Goal: Task Accomplishment & Management: Use online tool/utility

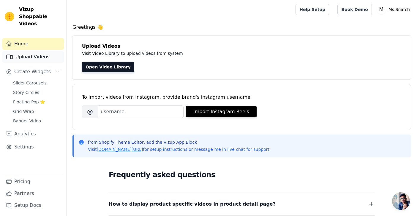
click at [47, 51] on link "Upload Videos" at bounding box center [32, 57] width 61 height 12
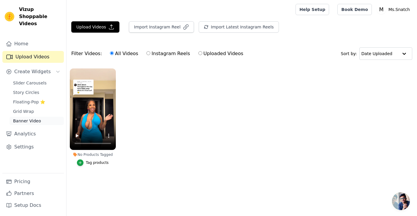
click at [39, 117] on link "Banner Video" at bounding box center [36, 121] width 54 height 8
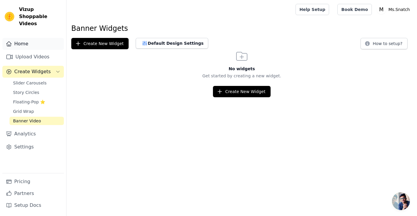
click at [46, 38] on link "Home" at bounding box center [32, 44] width 61 height 12
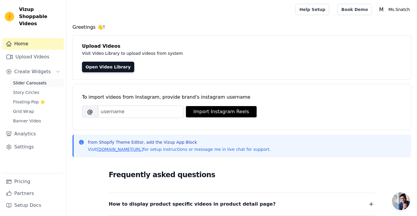
click at [34, 80] on span "Slider Carousels" at bounding box center [30, 83] width 34 height 6
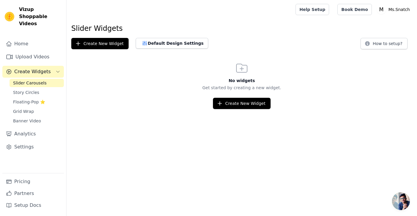
click at [235, 109] on html "Vizup Shoppable Videos Home Upload Videos Create Widgets Slider Carousels Story…" at bounding box center [208, 54] width 417 height 109
click at [235, 107] on button "Create New Widget" at bounding box center [241, 103] width 57 height 11
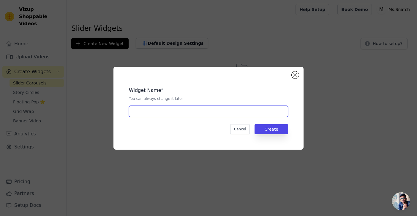
click at [226, 111] on input "text" at bounding box center [208, 111] width 159 height 11
type input "boobá"
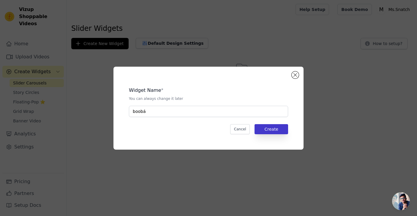
click at [270, 126] on button "Create" at bounding box center [271, 129] width 34 height 10
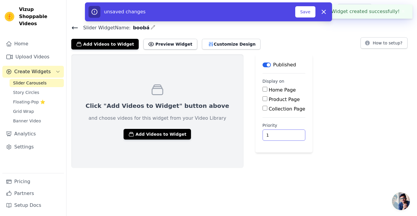
click at [268, 134] on input "1" at bounding box center [283, 135] width 43 height 11
click at [268, 134] on input "2" at bounding box center [283, 135] width 43 height 11
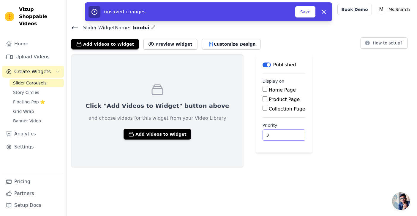
click at [268, 134] on input "3" at bounding box center [283, 135] width 43 height 11
click at [268, 134] on input "4" at bounding box center [283, 135] width 43 height 11
type input "5"
click at [268, 134] on input "5" at bounding box center [283, 135] width 43 height 11
click at [262, 90] on input "Home Page" at bounding box center [264, 89] width 5 height 5
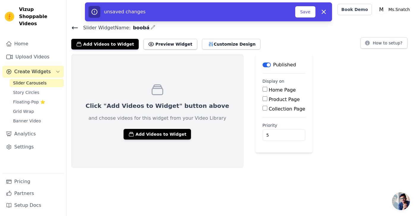
checkbox input "true"
click at [262, 112] on div "Collection Page" at bounding box center [283, 109] width 43 height 7
click at [269, 110] on label "Collection Page" at bounding box center [287, 109] width 36 height 6
click at [262, 110] on input "Collection Page" at bounding box center [264, 108] width 5 height 5
checkbox input "true"
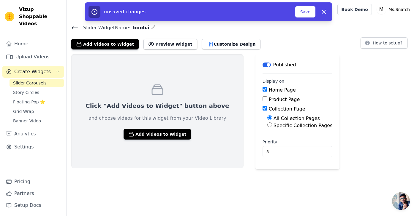
click at [262, 95] on div "Home Page Product Page Collection Page All Collection Pages Specific Collection…" at bounding box center [297, 108] width 70 height 43
click at [269, 89] on label "Home Page" at bounding box center [282, 90] width 27 height 6
click at [262, 89] on input "Home Page" at bounding box center [264, 89] width 5 height 5
checkbox input "false"
click at [267, 127] on input "Specific Collection Pages" at bounding box center [269, 125] width 5 height 5
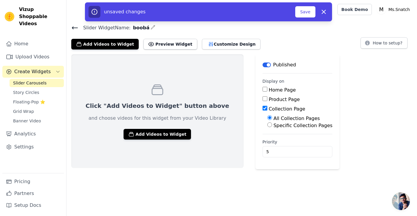
radio input "true"
click at [267, 137] on button "Select Collection Pages" at bounding box center [295, 139] width 56 height 10
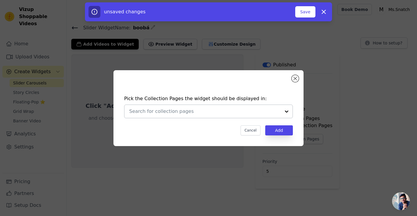
click at [250, 115] on div at bounding box center [204, 111] width 151 height 13
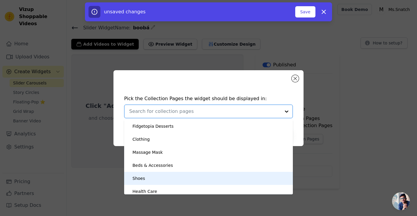
scroll to position [42, 0]
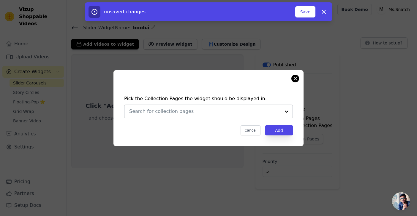
click at [294, 79] on button "Close modal" at bounding box center [294, 78] width 7 height 7
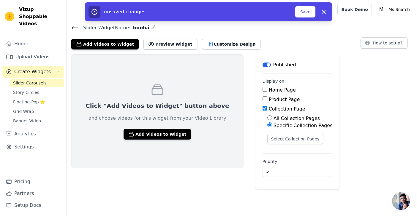
click at [273, 119] on label "All Collection Pages" at bounding box center [296, 119] width 46 height 6
click at [267, 119] on input "All Collection Pages" at bounding box center [269, 117] width 5 height 5
radio input "true"
click at [273, 117] on label "All Collection Pages" at bounding box center [296, 119] width 46 height 6
click at [267, 117] on input "All Collection Pages" at bounding box center [269, 117] width 5 height 5
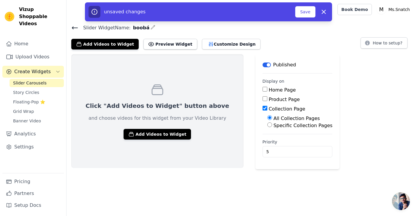
click at [269, 99] on label "Product Page" at bounding box center [284, 100] width 31 height 6
click at [262, 99] on input "Product Page" at bounding box center [264, 98] width 5 height 5
checkbox input "true"
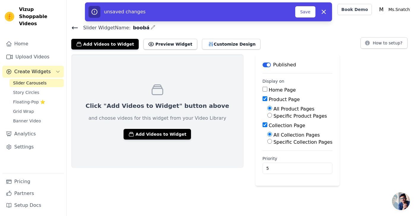
click at [262, 126] on input "Collection Page" at bounding box center [264, 125] width 5 height 5
checkbox input "false"
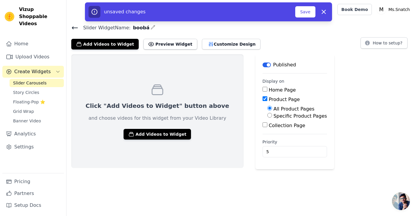
click at [273, 114] on label "Specific Product Pages" at bounding box center [299, 116] width 53 height 6
click at [267, 114] on input "Specific Product Pages" at bounding box center [269, 115] width 5 height 5
radio input "true"
click at [267, 126] on button "Select Products" at bounding box center [287, 130] width 40 height 10
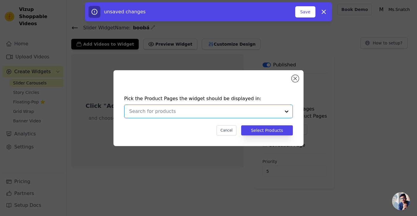
click at [212, 112] on input "text" at bounding box center [204, 111] width 151 height 7
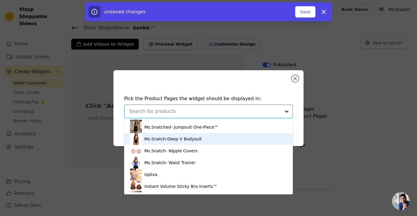
scroll to position [210, 0]
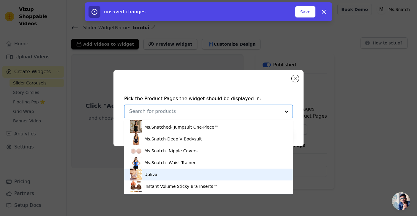
click at [207, 169] on div "Upliva" at bounding box center [208, 175] width 157 height 12
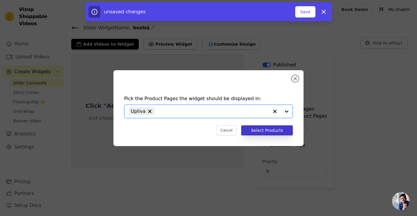
click at [253, 132] on button "Select Products" at bounding box center [267, 131] width 52 height 10
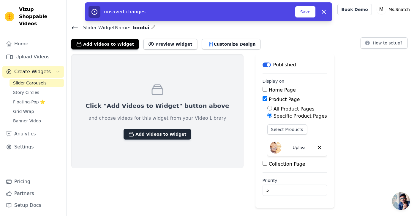
click at [167, 136] on button "Add Videos to Widget" at bounding box center [156, 134] width 67 height 11
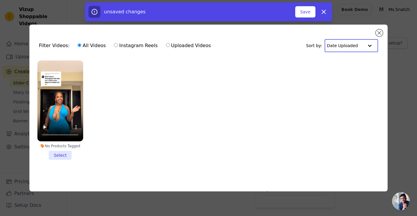
click at [343, 45] on input "text" at bounding box center [345, 46] width 37 height 12
click at [142, 43] on label "Instagram Reels" at bounding box center [136, 46] width 44 height 8
click at [118, 43] on input "Instagram Reels" at bounding box center [116, 45] width 4 height 4
radio input "true"
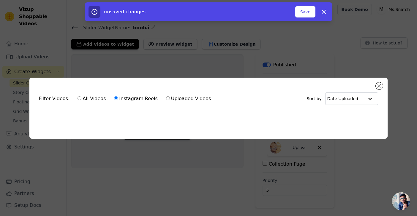
click at [182, 99] on label "Uploaded Videos" at bounding box center [188, 99] width 45 height 8
click at [170, 99] on input "Uploaded Videos" at bounding box center [168, 98] width 4 height 4
radio input "true"
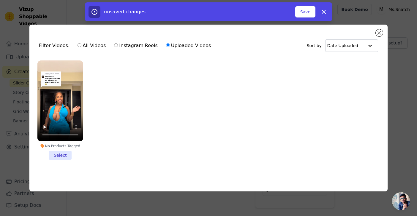
click at [63, 155] on li "No Products Tagged Select" at bounding box center [60, 110] width 46 height 99
click at [0, 0] on input "No Products Tagged Select" at bounding box center [0, 0] width 0 height 0
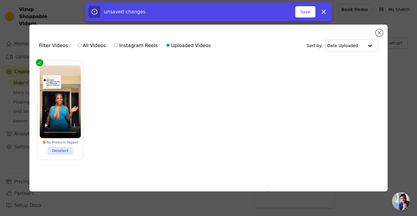
click at [65, 152] on li "No Products Tagged Deselect" at bounding box center [60, 111] width 41 height 90
click at [0, 0] on input "No Products Tagged Deselect" at bounding box center [0, 0] width 0 height 0
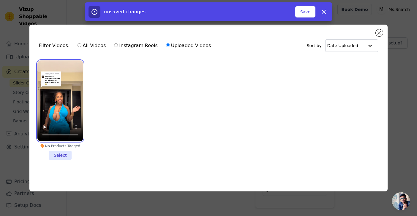
click at [58, 100] on video at bounding box center [60, 101] width 46 height 81
click at [43, 133] on video at bounding box center [60, 101] width 46 height 81
click at [44, 134] on video at bounding box center [60, 101] width 46 height 81
click at [47, 135] on video at bounding box center [60, 101] width 46 height 81
click at [43, 65] on video at bounding box center [60, 101] width 46 height 81
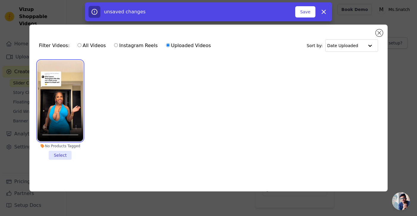
click at [48, 69] on video at bounding box center [60, 101] width 46 height 81
click at [46, 68] on video at bounding box center [60, 101] width 46 height 81
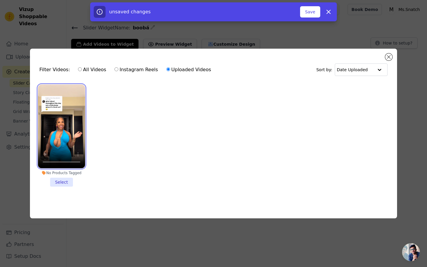
drag, startPoint x: 177, startPoint y: 252, endPoint x: 150, endPoint y: 251, distance: 27.0
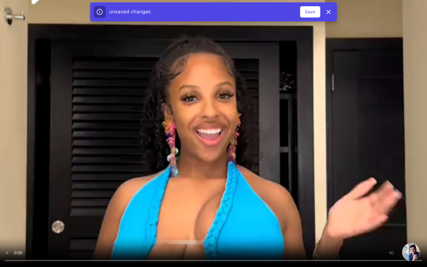
click at [150, 216] on video at bounding box center [213, 133] width 427 height 267
drag, startPoint x: 148, startPoint y: 253, endPoint x: 112, endPoint y: 244, distance: 36.3
click at [112, 216] on video at bounding box center [213, 133] width 427 height 267
drag, startPoint x: 155, startPoint y: 241, endPoint x: 174, endPoint y: 240, distance: 18.1
click at [174, 216] on video at bounding box center [213, 133] width 427 height 267
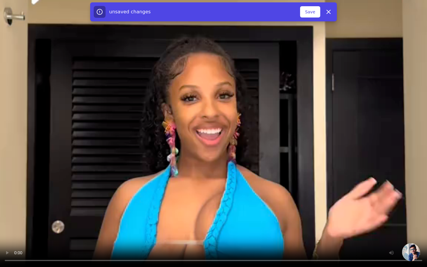
click at [257, 216] on video at bounding box center [213, 133] width 427 height 267
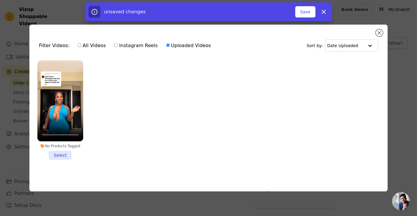
click at [70, 151] on li "No Products Tagged Select" at bounding box center [60, 110] width 46 height 99
click at [0, 0] on input "No Products Tagged Select" at bounding box center [0, 0] width 0 height 0
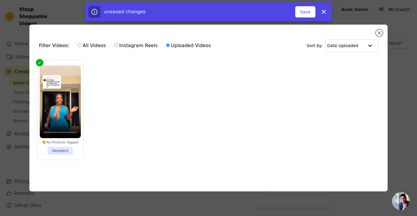
click at [62, 150] on li "No Products Tagged Deselect" at bounding box center [60, 111] width 41 height 90
click at [0, 0] on input "No Products Tagged Deselect" at bounding box center [0, 0] width 0 height 0
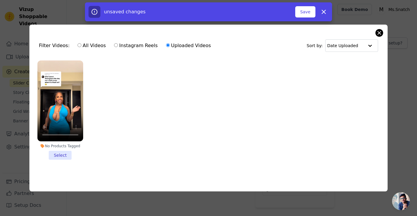
click at [379, 32] on button "Close modal" at bounding box center [378, 32] width 7 height 7
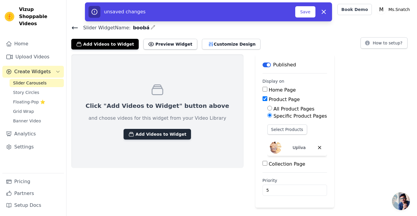
click at [146, 131] on button "Add Videos to Widget" at bounding box center [156, 134] width 67 height 11
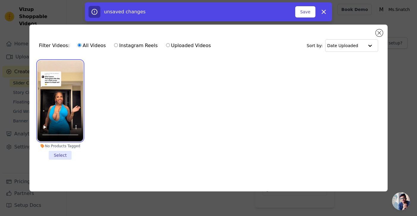
click at [68, 115] on video at bounding box center [60, 101] width 46 height 81
click at [65, 153] on li "No Products Tagged Select" at bounding box center [60, 110] width 46 height 99
click at [0, 0] on input "No Products Tagged Select" at bounding box center [0, 0] width 0 height 0
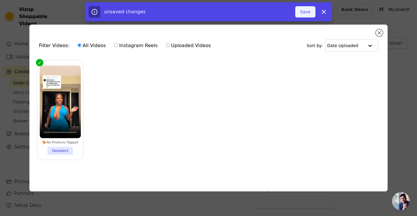
click at [302, 13] on button "Save" at bounding box center [305, 11] width 20 height 11
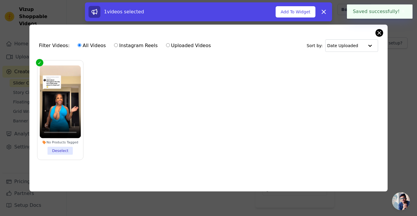
click at [379, 31] on button "Close modal" at bounding box center [378, 32] width 7 height 7
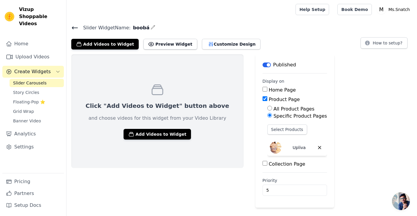
scroll to position [0, 0]
click at [262, 63] on div "Published" at bounding box center [279, 64] width 34 height 7
click at [262, 63] on button "Label" at bounding box center [266, 65] width 8 height 5
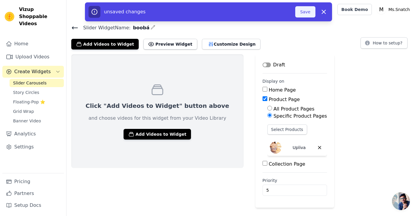
click at [304, 13] on button "Save" at bounding box center [305, 11] width 20 height 11
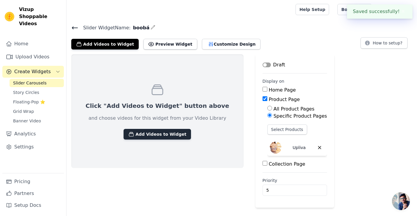
click at [153, 131] on button "Add Videos to Widget" at bounding box center [156, 134] width 67 height 11
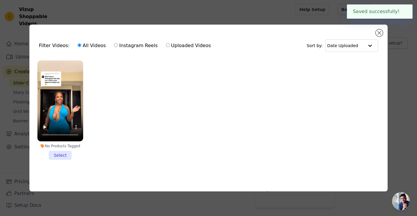
click at [66, 153] on li "No Products Tagged Select" at bounding box center [60, 110] width 46 height 99
click at [0, 0] on input "No Products Tagged Select" at bounding box center [0, 0] width 0 height 0
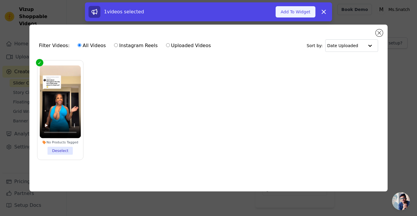
click at [295, 10] on button "Add To Widget" at bounding box center [295, 11] width 40 height 11
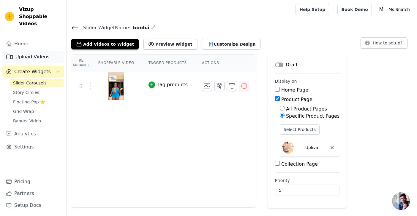
click at [40, 51] on link "Upload Videos" at bounding box center [32, 57] width 61 height 12
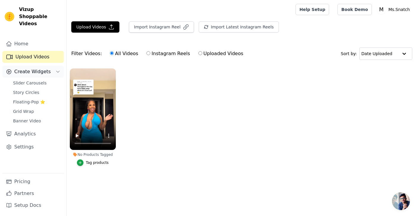
click at [38, 68] on span "Create Widgets" at bounding box center [32, 71] width 36 height 7
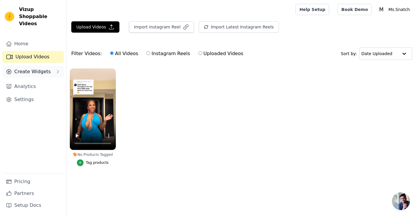
click at [42, 68] on span "Create Widgets" at bounding box center [32, 71] width 36 height 7
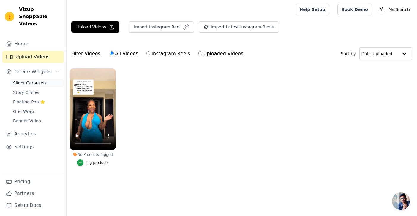
click at [42, 80] on span "Slider Carousels" at bounding box center [30, 83] width 34 height 6
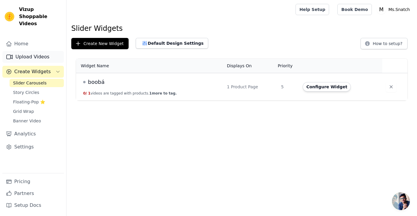
click at [44, 52] on link "Upload Videos" at bounding box center [32, 57] width 61 height 12
